Goal: Task Accomplishment & Management: Use online tool/utility

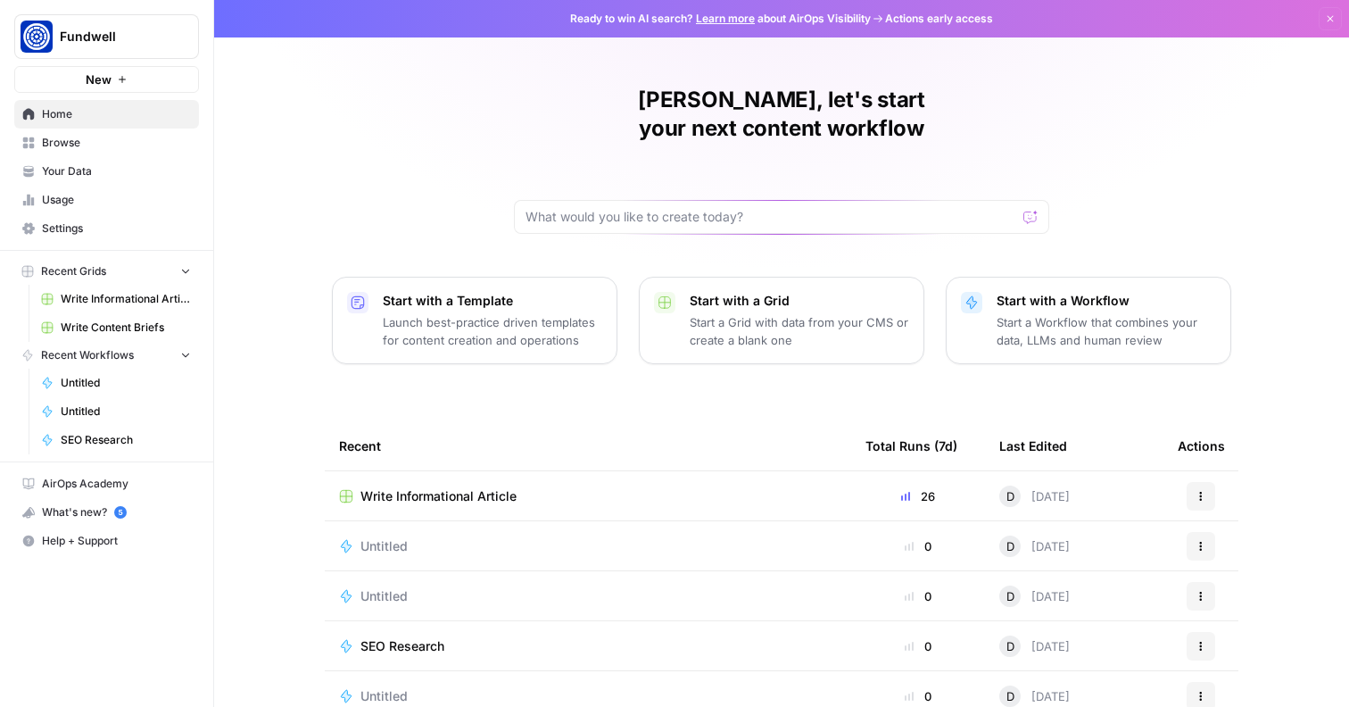
click at [148, 288] on link "Write Informational Article" at bounding box center [116, 299] width 166 height 29
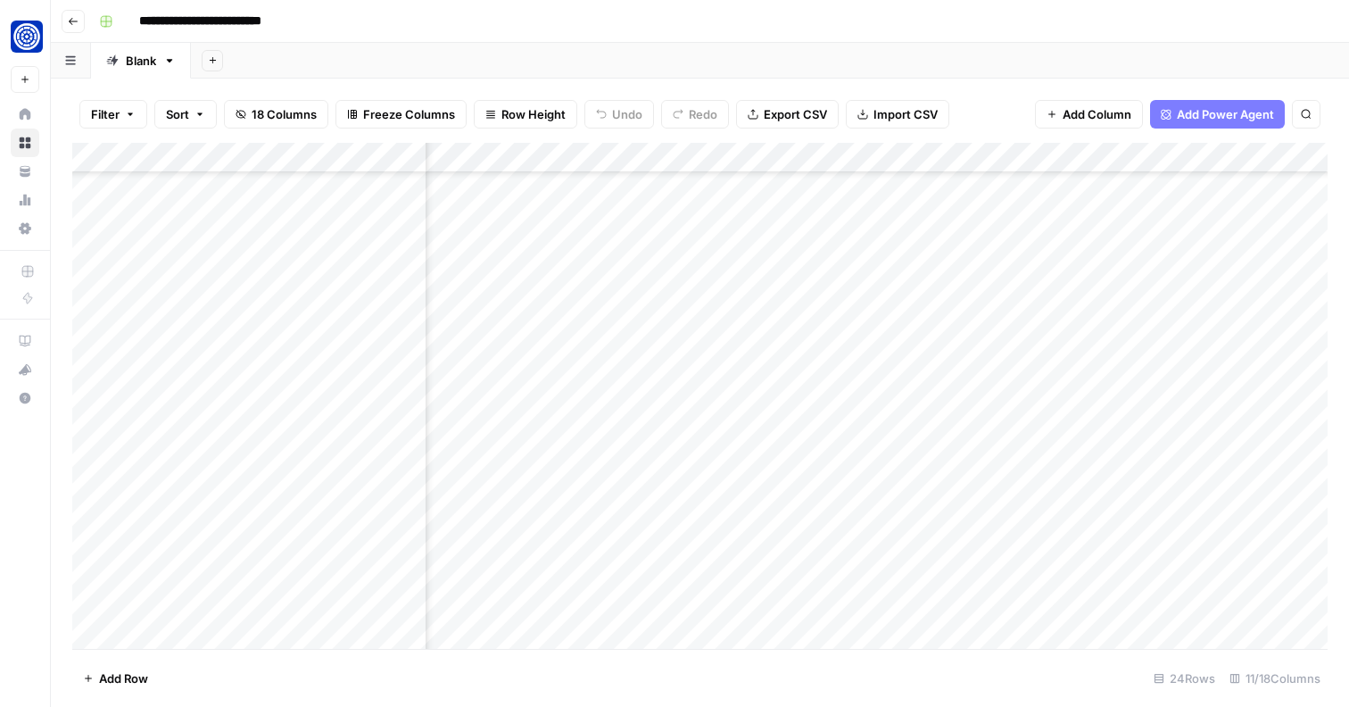
scroll to position [222, 526]
click at [1025, 477] on div "Add Column" at bounding box center [699, 396] width 1255 height 506
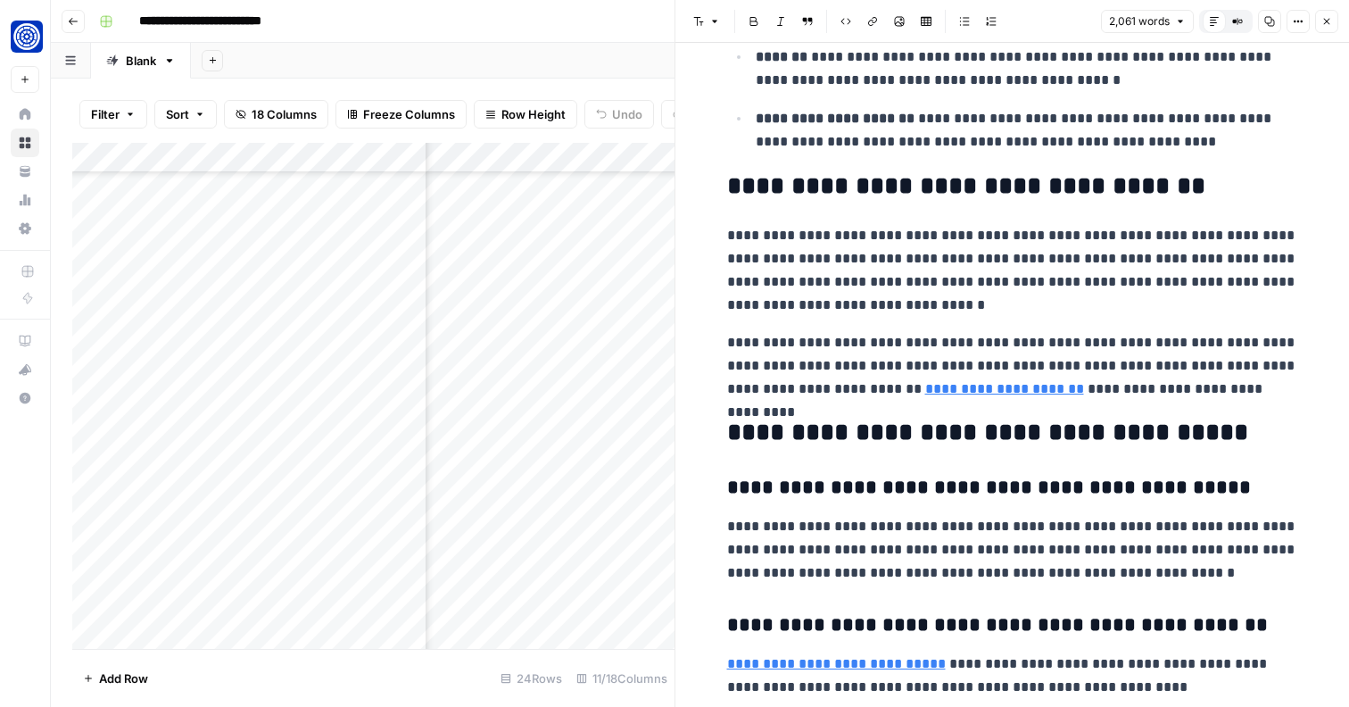
scroll to position [6502, 0]
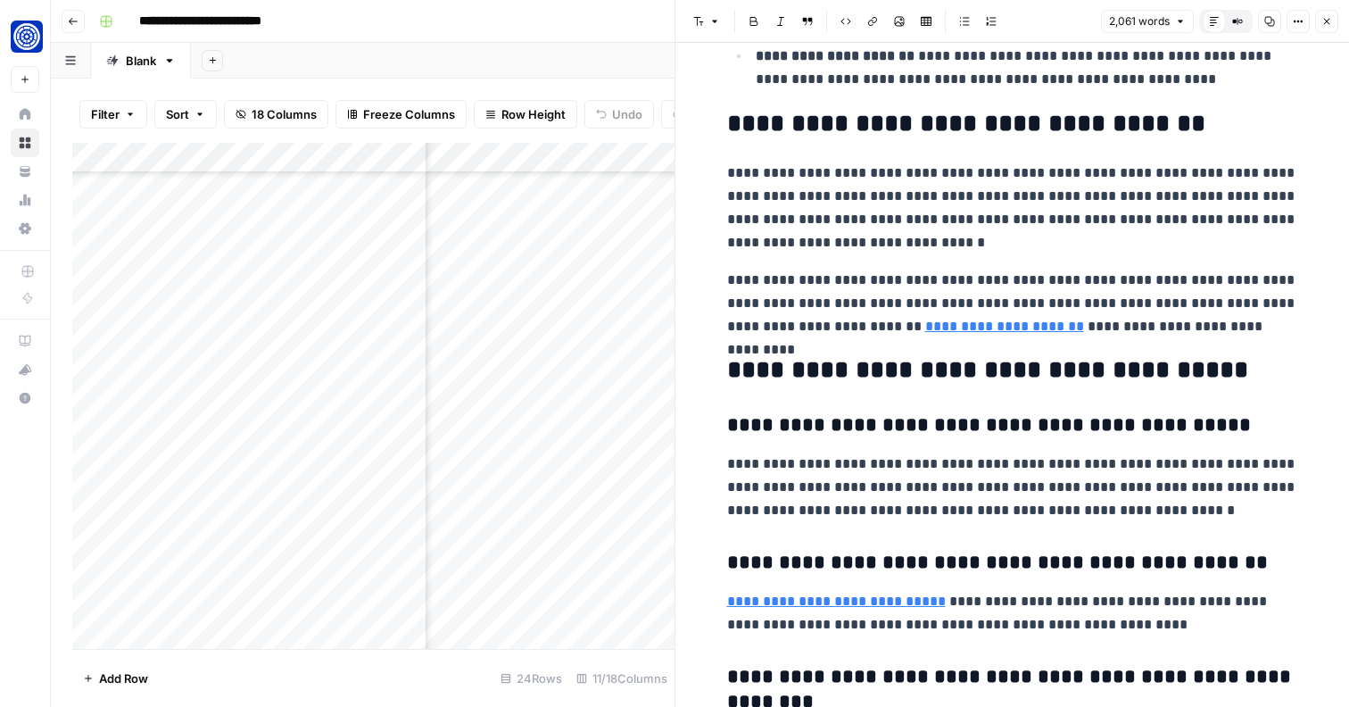
click at [1330, 29] on button "Close" at bounding box center [1326, 21] width 23 height 23
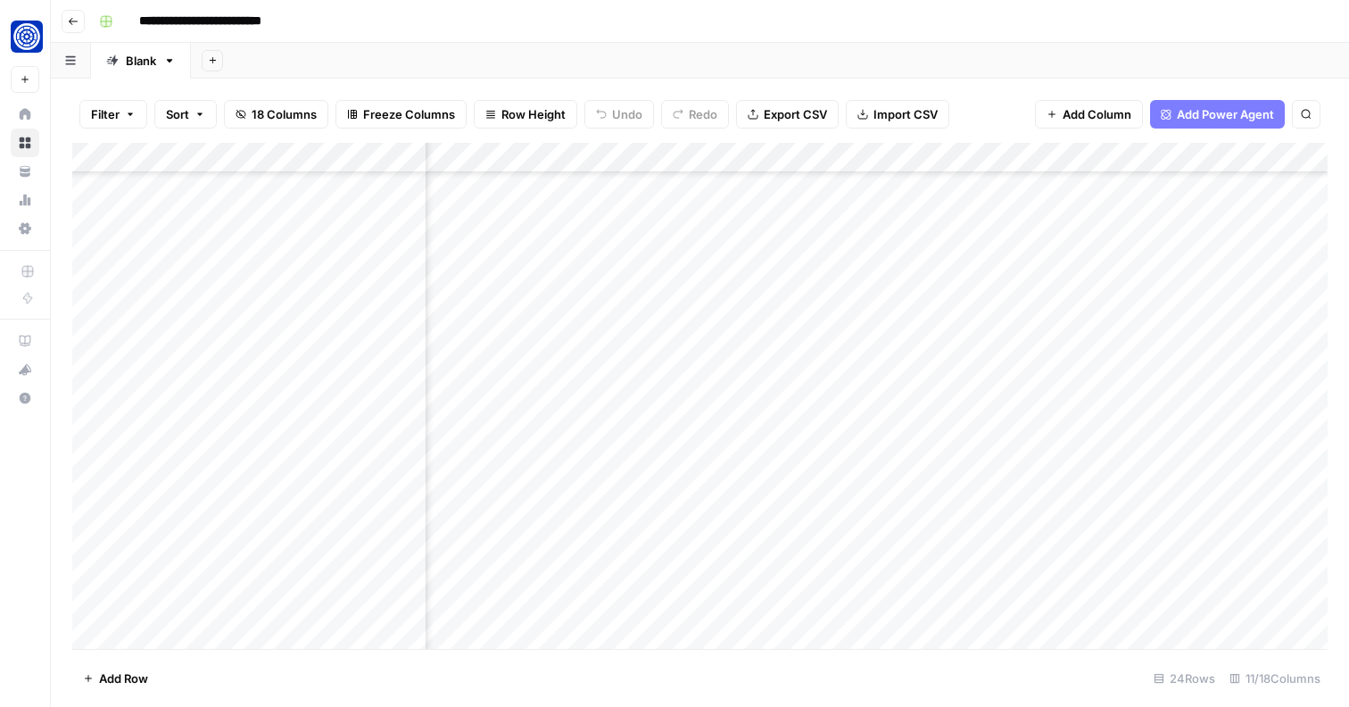
scroll to position [274, 685]
click at [865, 517] on div "Add Column" at bounding box center [699, 396] width 1255 height 506
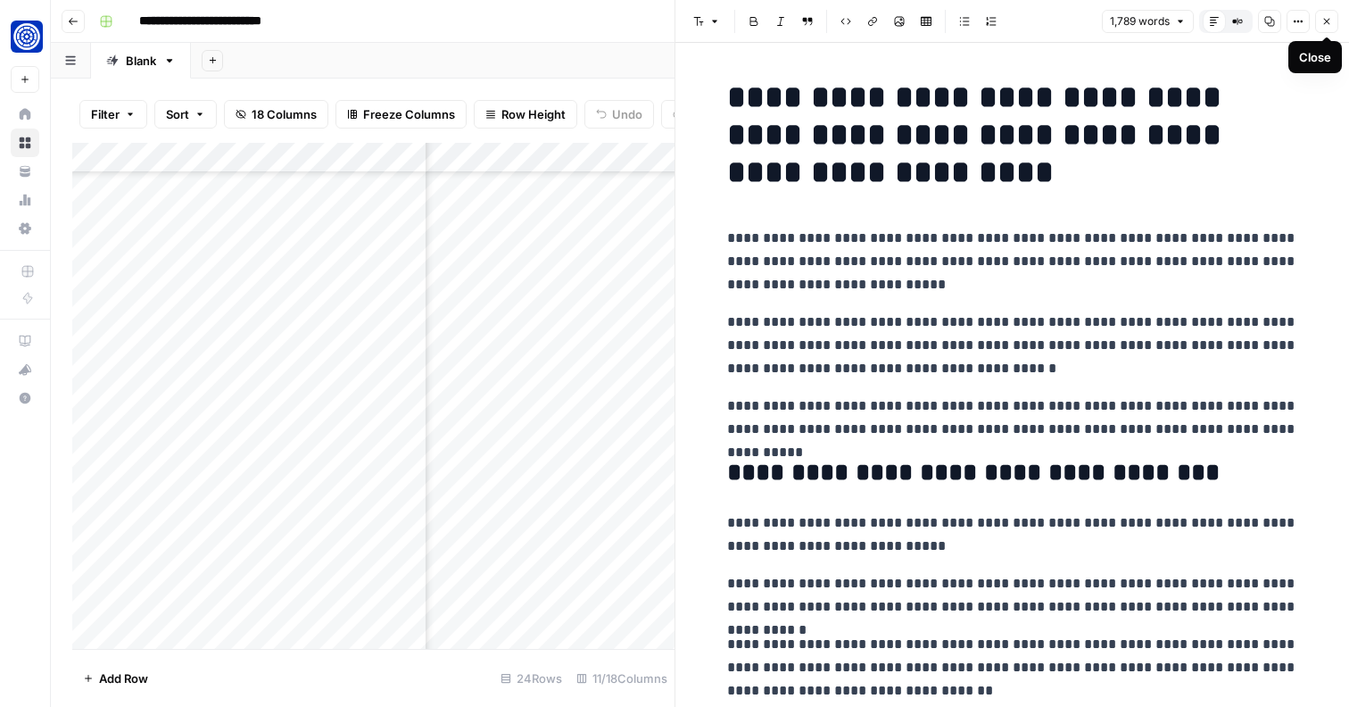
click at [1320, 22] on button "Close" at bounding box center [1326, 21] width 23 height 23
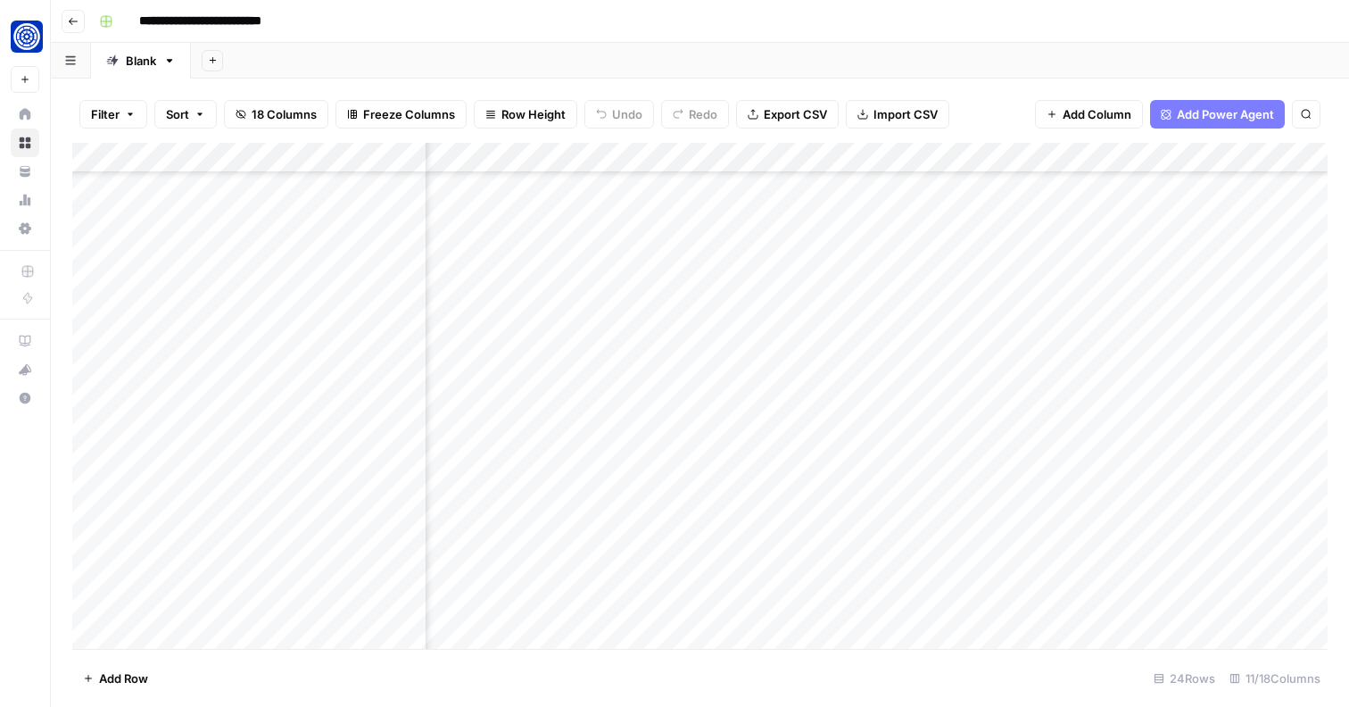
scroll to position [281, 685]
